Goal: Communication & Community: Answer question/provide support

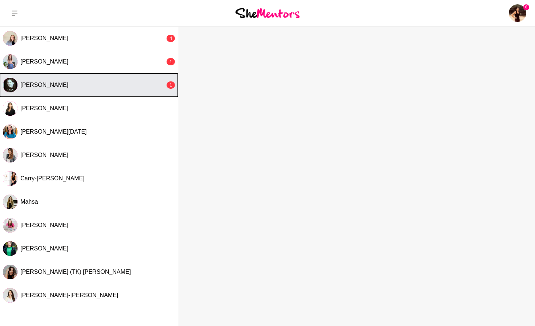
click at [49, 81] on div "[PERSON_NAME]" at bounding box center [92, 84] width 145 height 7
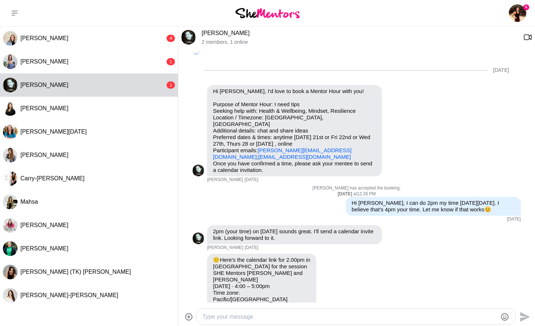
scroll to position [254, 0]
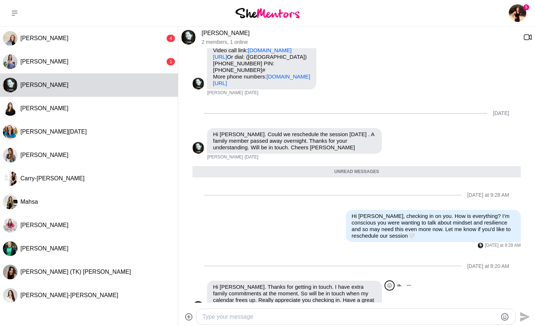
click at [391, 283] on icon "Open Reaction Selector" at bounding box center [390, 285] width 4 height 4
click at [248, 266] on div "Select Reaction: Heart" at bounding box center [249, 269] width 7 height 7
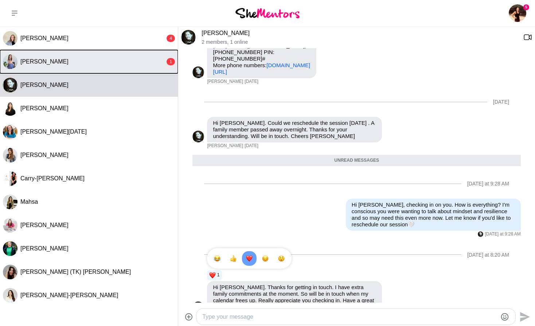
click at [47, 59] on span "[PERSON_NAME]" at bounding box center [44, 61] width 48 height 6
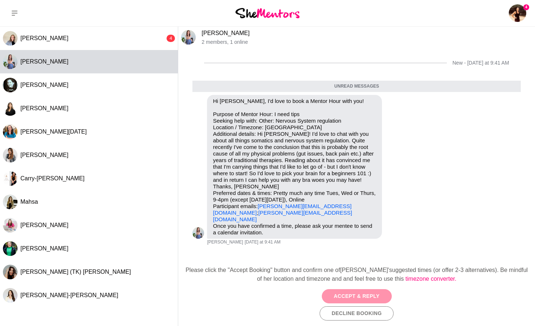
click at [347, 296] on button "Accept & Reply" at bounding box center [357, 296] width 70 height 14
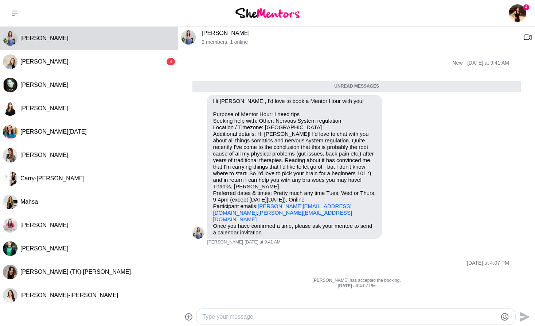
click at [246, 318] on textarea "Type your message" at bounding box center [349, 316] width 295 height 9
type textarea "Hey [PERSON_NAME], Amazing! I would love to help!"
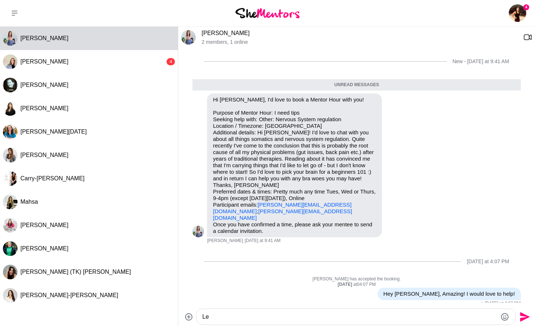
type textarea "L"
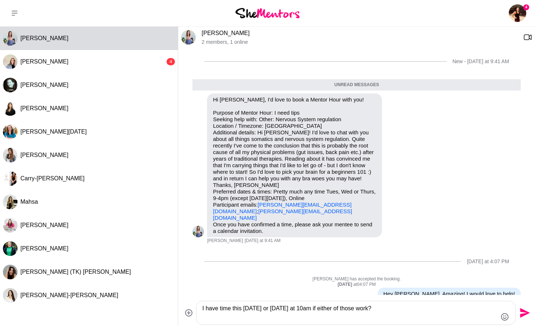
type textarea "I have time this [DATE] or [DATE] at 10am if either of those work?"
click at [523, 311] on icon "Send" at bounding box center [525, 313] width 10 height 10
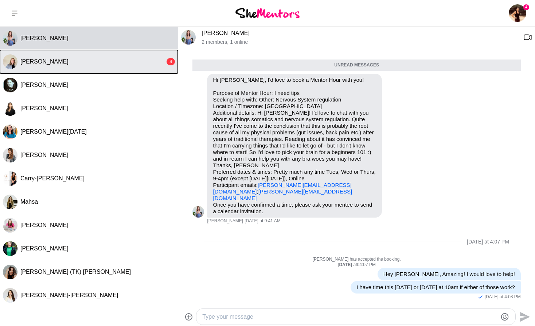
click at [77, 63] on div "[PERSON_NAME]" at bounding box center [92, 61] width 145 height 7
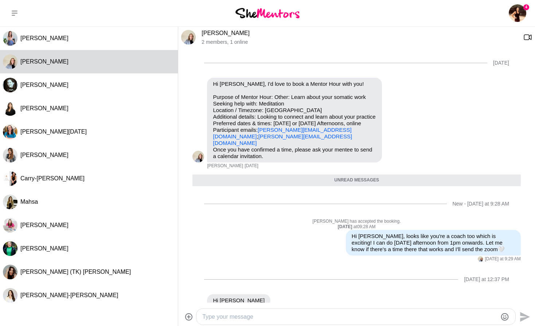
scroll to position [66, 0]
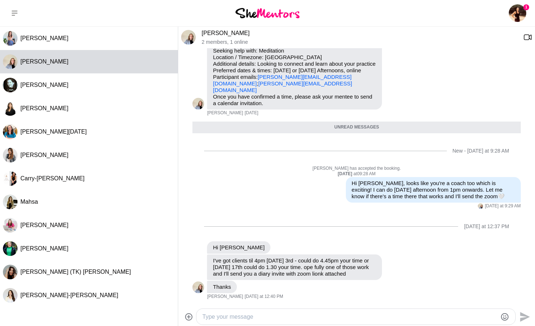
click at [238, 314] on textarea "Type your message" at bounding box center [349, 316] width 295 height 9
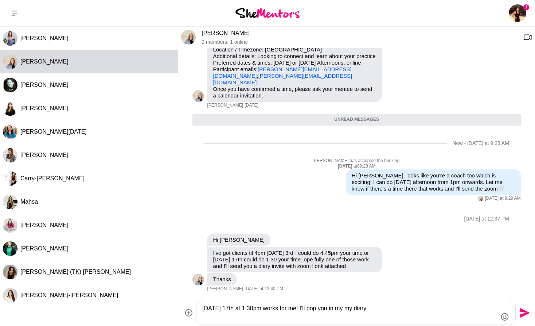
click at [387, 307] on textarea "[DATE] 17th at 1.30pm works for me! I'll pop you in my my diary" at bounding box center [349, 313] width 295 height 18
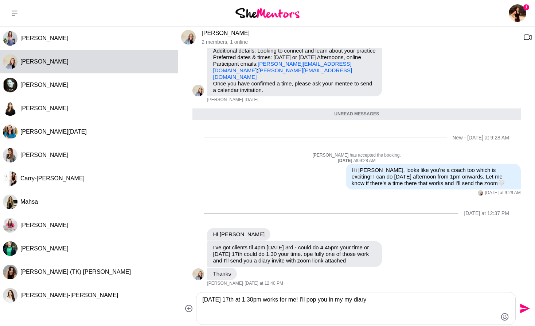
type textarea "[DATE] 17th at 1.30pm works for me! I'll pop you in my my diary"
click at [522, 308] on icon "Send" at bounding box center [524, 308] width 12 height 12
